Goal: Find specific page/section: Find specific page/section

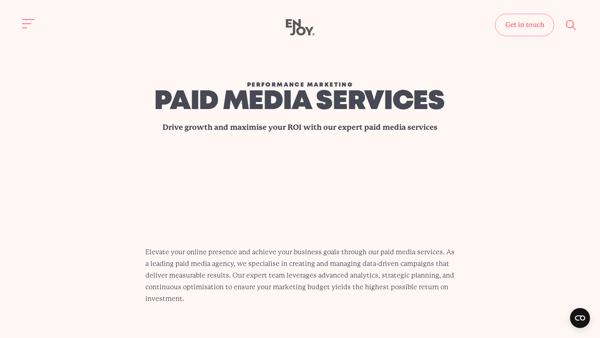
click at [297, 23] on icon "Enjoy Digital" at bounding box center [300, 27] width 29 height 17
click at [293, 33] on use at bounding box center [300, 27] width 29 height 16
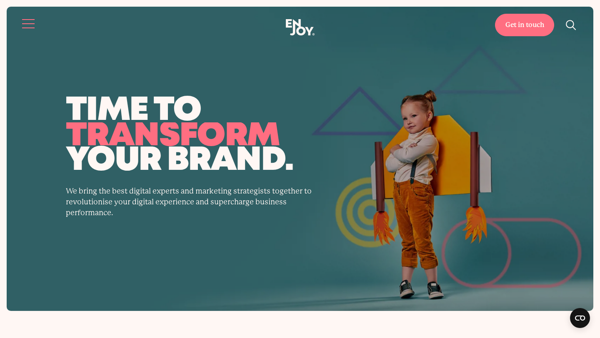
click at [26, 20] on button "Site navigation" at bounding box center [28, 23] width 17 height 17
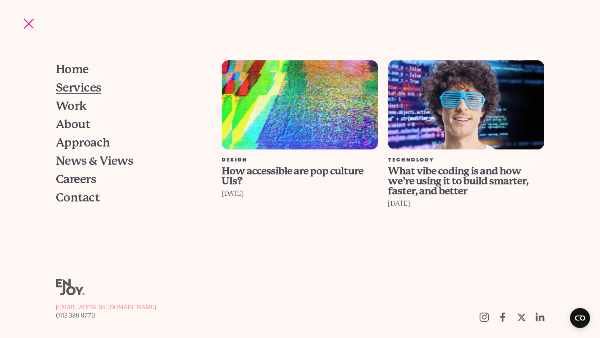
click at [82, 92] on span "Services" at bounding box center [78, 88] width 45 height 12
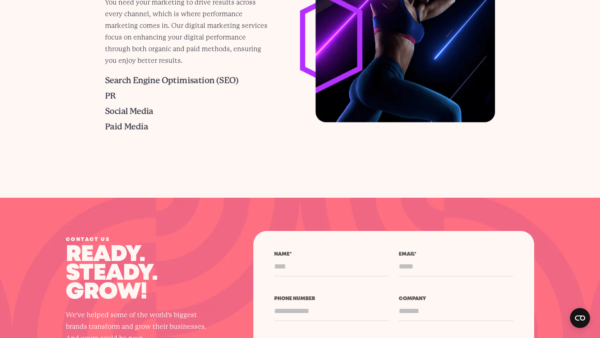
scroll to position [810, 0]
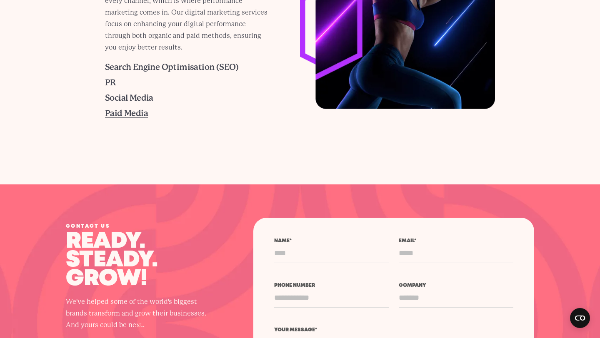
click at [120, 113] on span "Paid Media" at bounding box center [126, 114] width 43 height 10
